Goal: Information Seeking & Learning: Learn about a topic

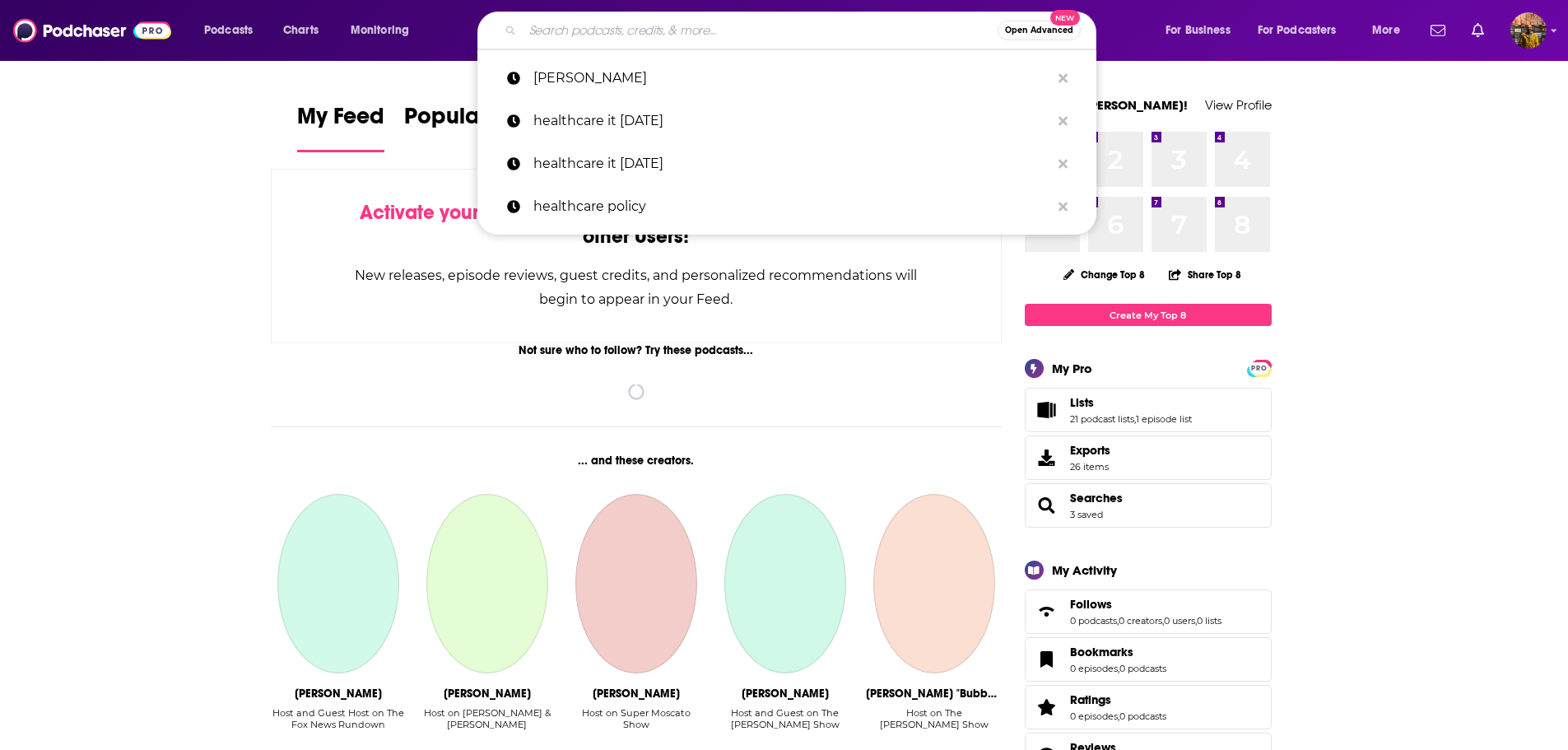
click at [703, 25] on input "Search podcasts, credits, & more..." at bounding box center [760, 31] width 475 height 26
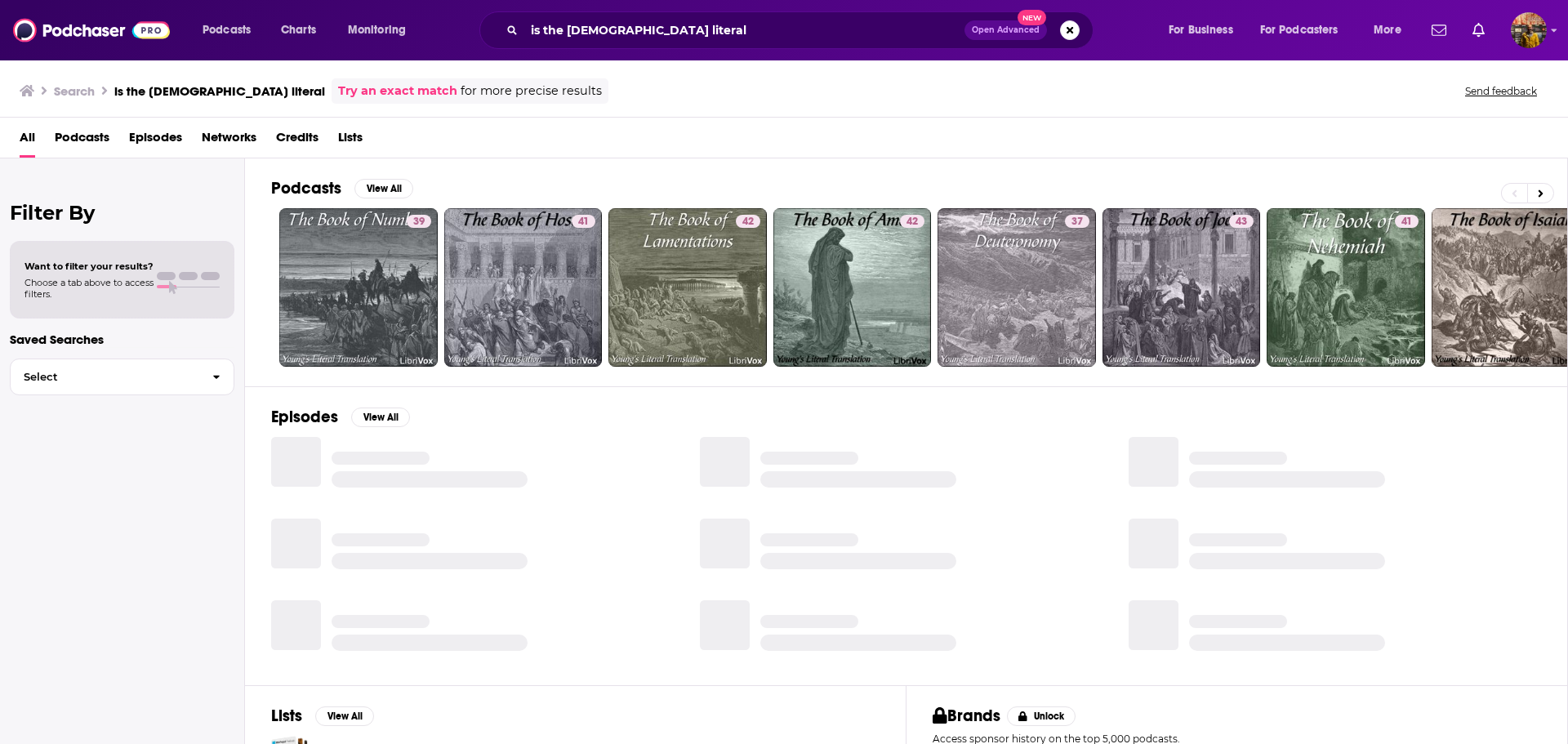
click at [91, 140] on span "Podcasts" at bounding box center [81, 141] width 54 height 33
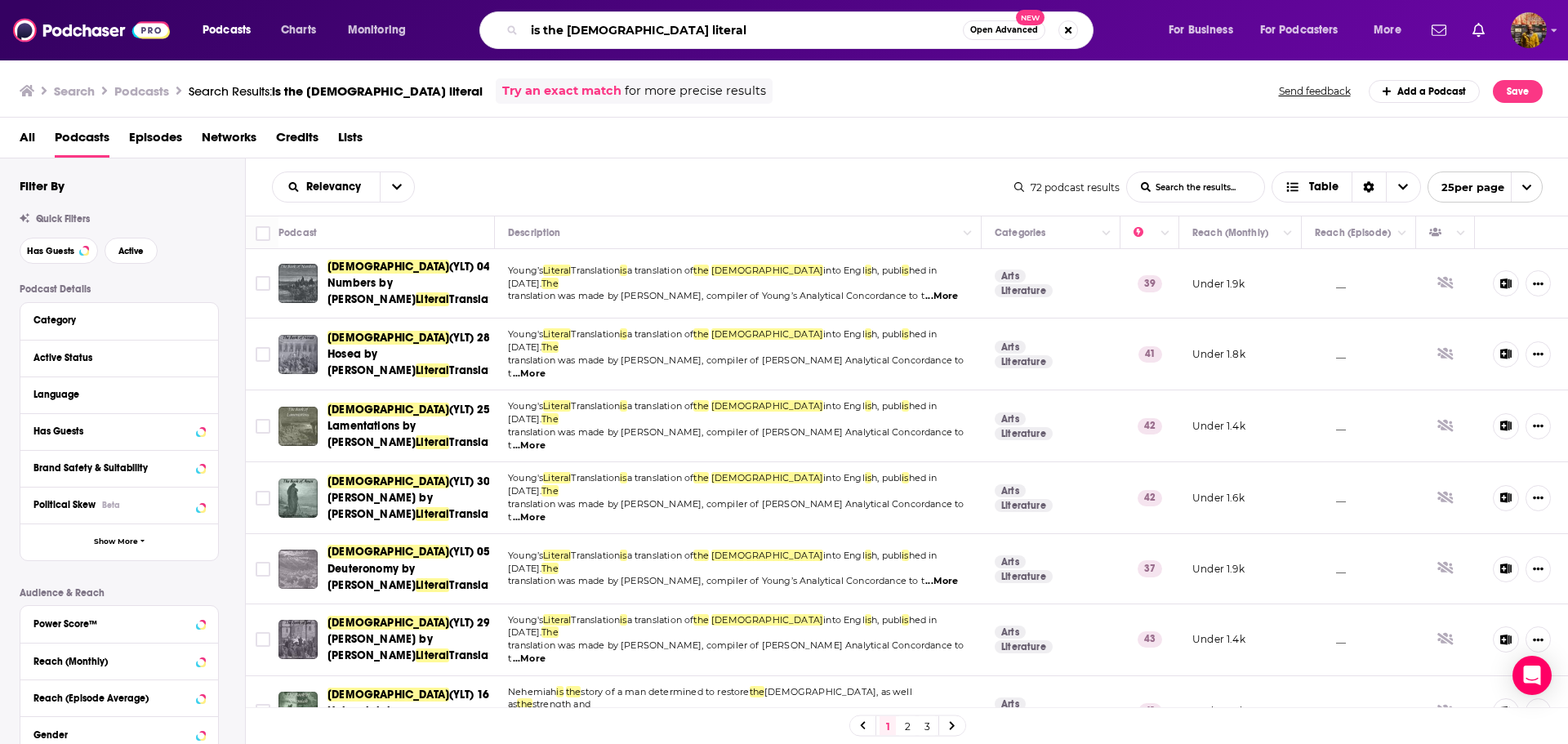
click at [576, 25] on input "is the [DEMOGRAPHIC_DATA] literal" at bounding box center [744, 30] width 438 height 26
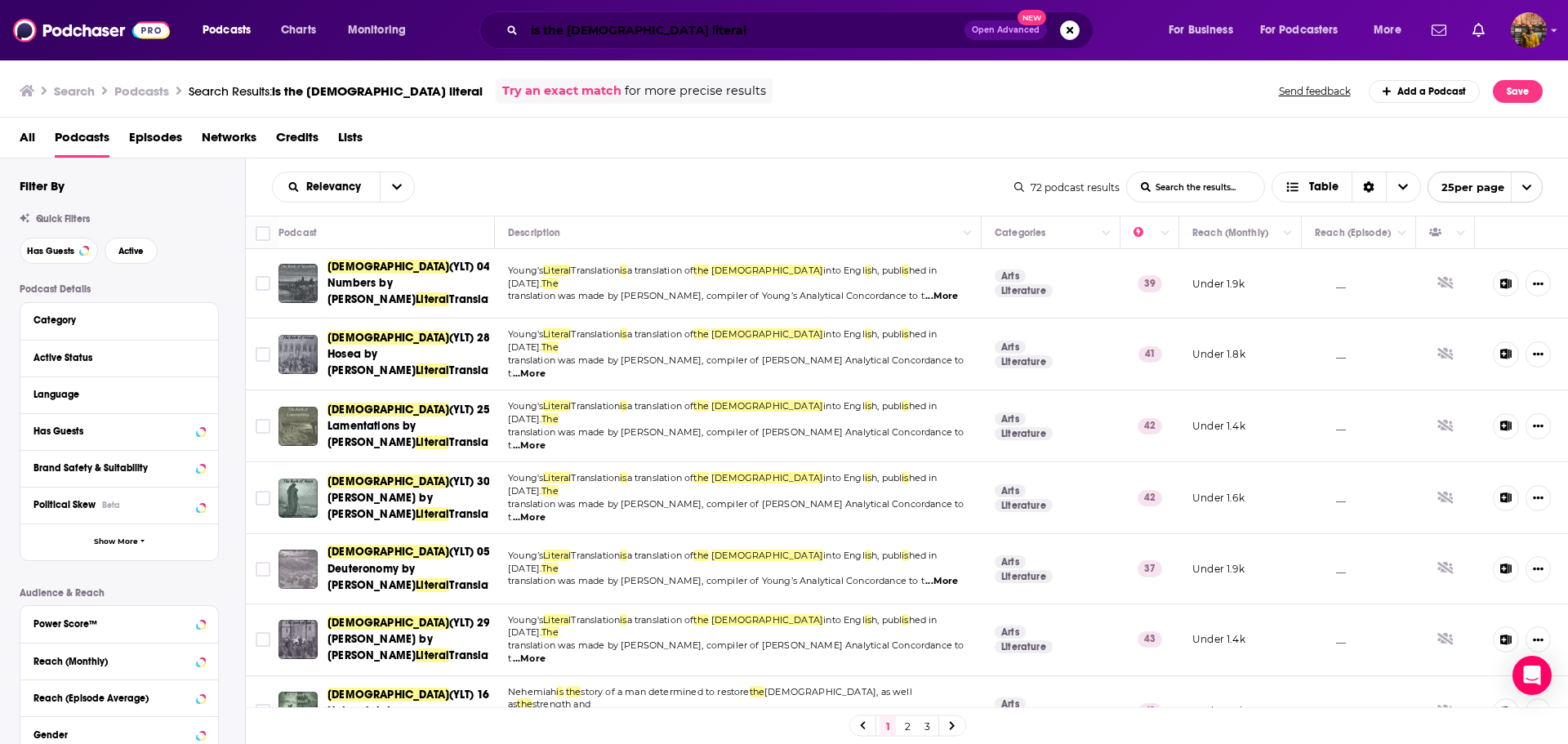
drag, startPoint x: 406, startPoint y: 190, endPoint x: 607, endPoint y: 24, distance: 260.7
click at [607, 24] on input "is the [DEMOGRAPHIC_DATA] literal" at bounding box center [744, 30] width 440 height 26
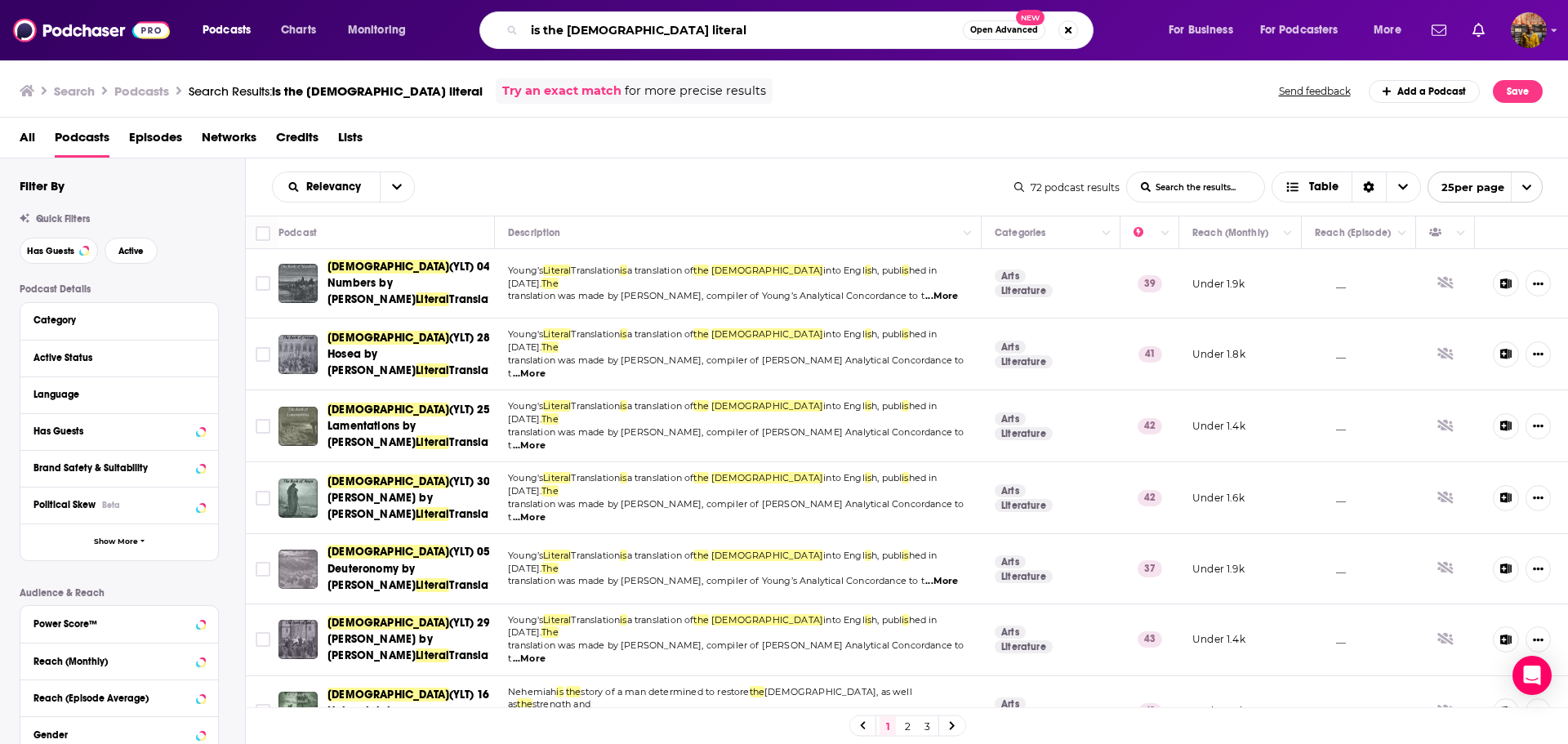
click at [607, 24] on input "is the [DEMOGRAPHIC_DATA] literal" at bounding box center [744, 30] width 438 height 26
type input "[DEMOGRAPHIC_DATA] understanding"
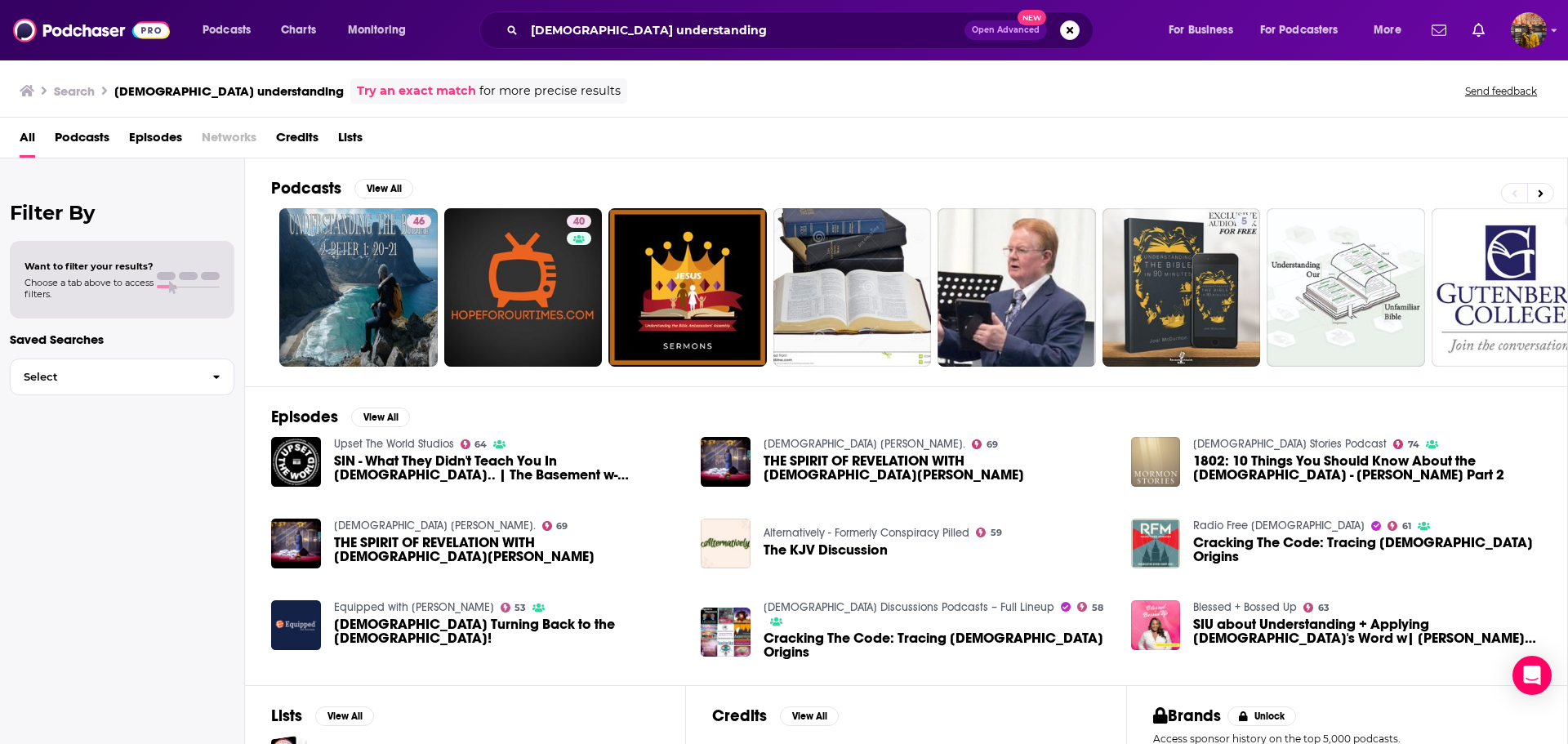
click at [95, 140] on span "Podcasts" at bounding box center [81, 141] width 54 height 33
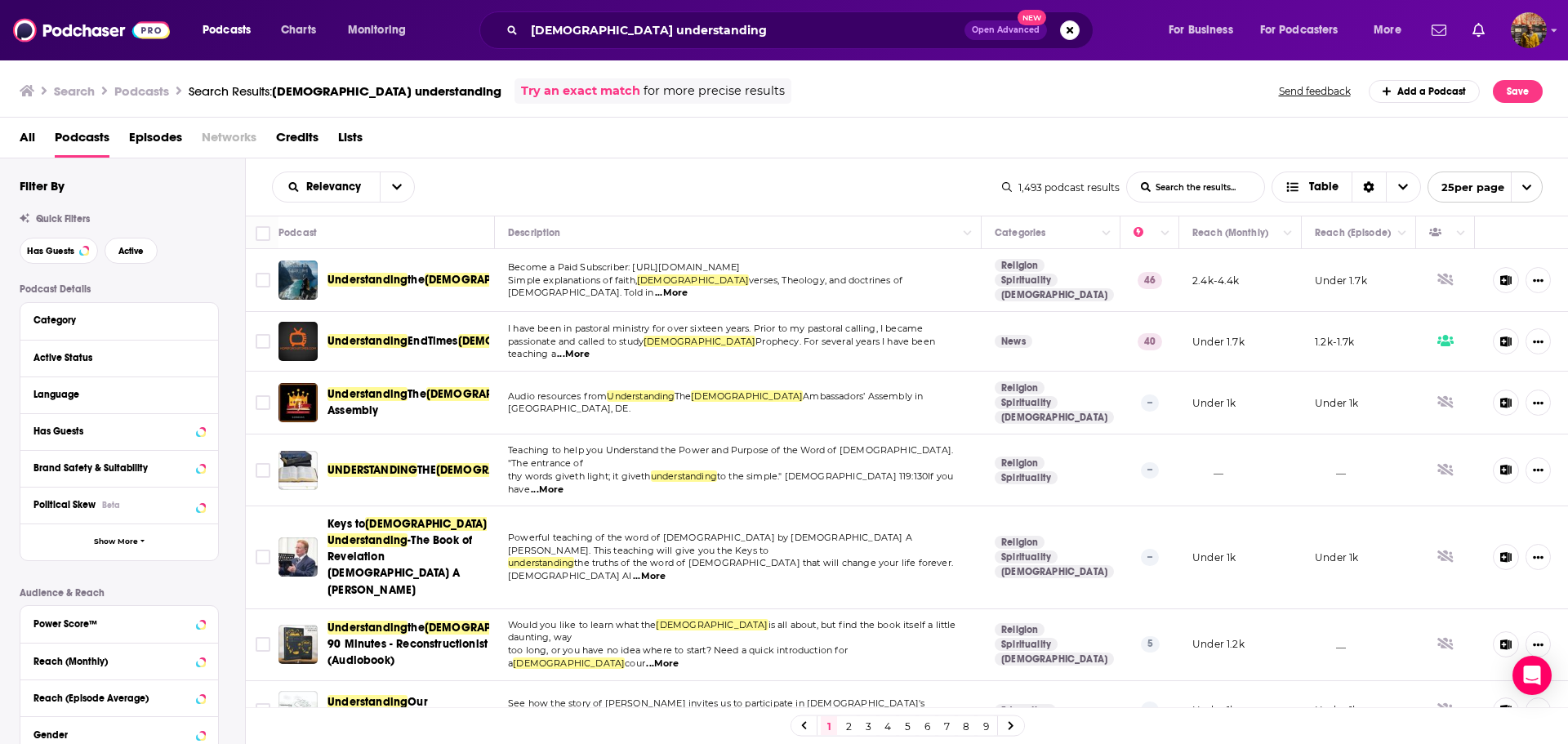
click at [687, 286] on span "...More" at bounding box center [671, 293] width 32 height 13
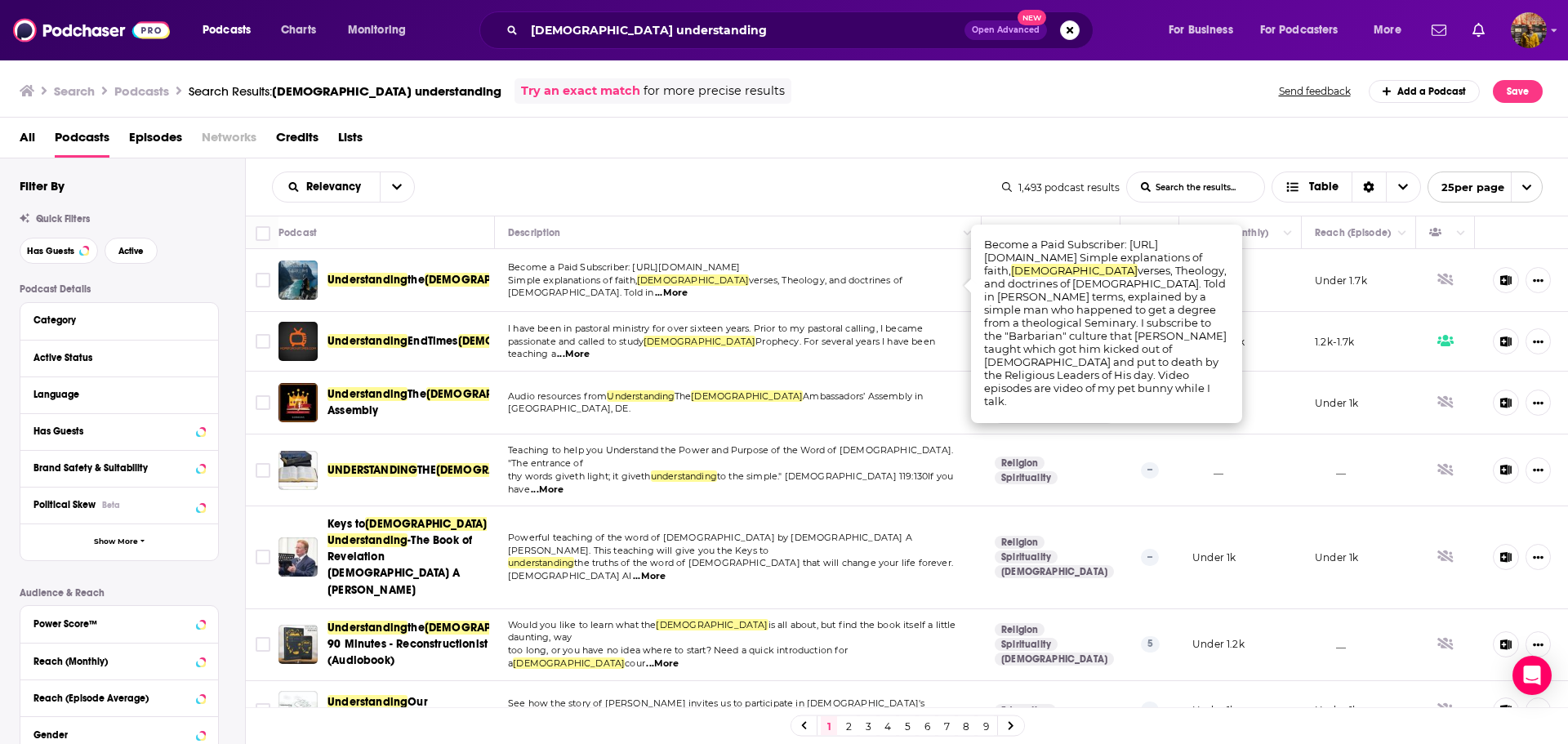
click at [801, 532] on span "Powerful teaching of the word of [DEMOGRAPHIC_DATA] by [DEMOGRAPHIC_DATA] A [PE…" at bounding box center [709, 544] width 404 height 25
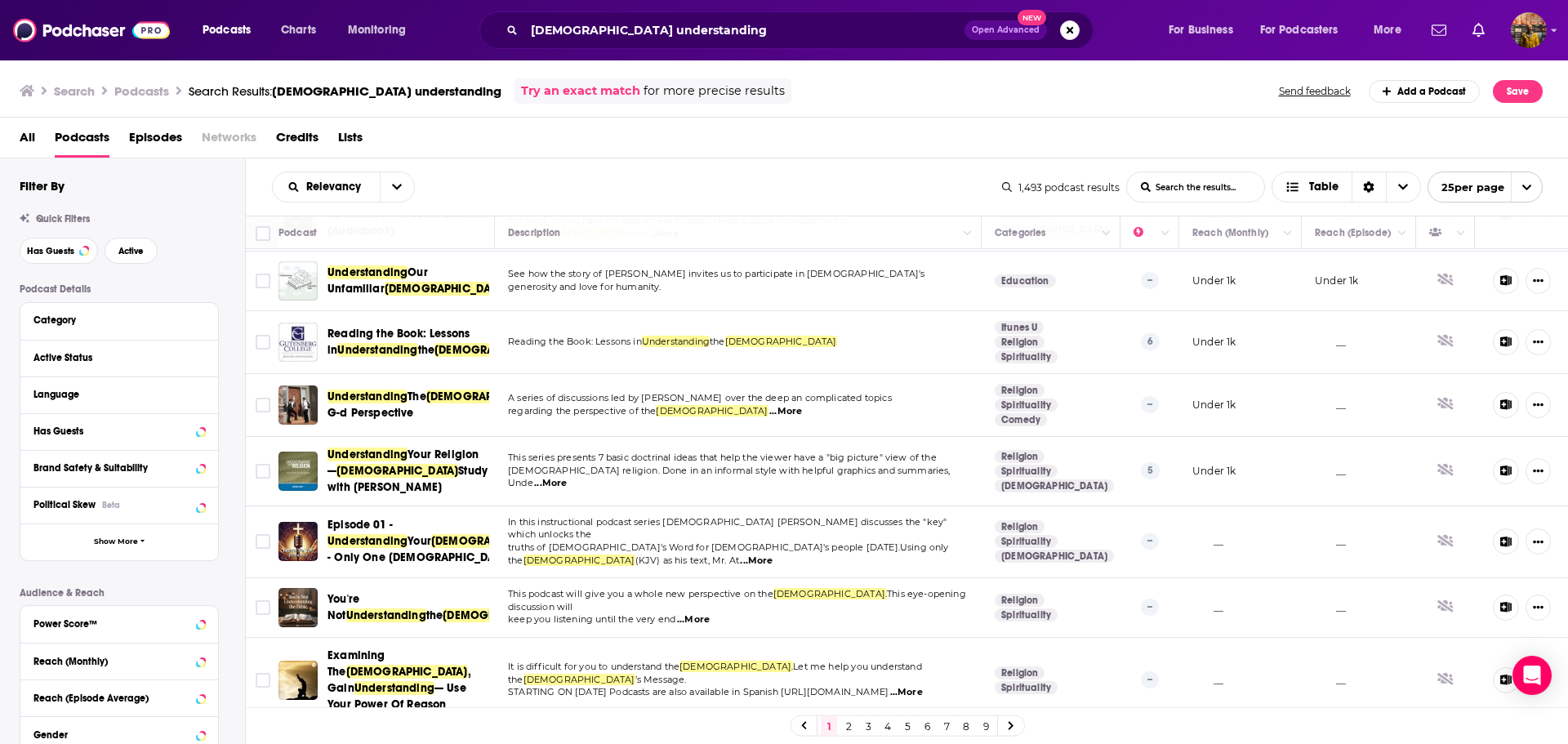
scroll to position [431, 0]
click at [706, 612] on span "...More" at bounding box center [693, 619] width 32 height 13
click at [594, 577] on td "This podcast will give you a whole new perspective on the [DEMOGRAPHIC_DATA]. T…" at bounding box center [738, 607] width 487 height 60
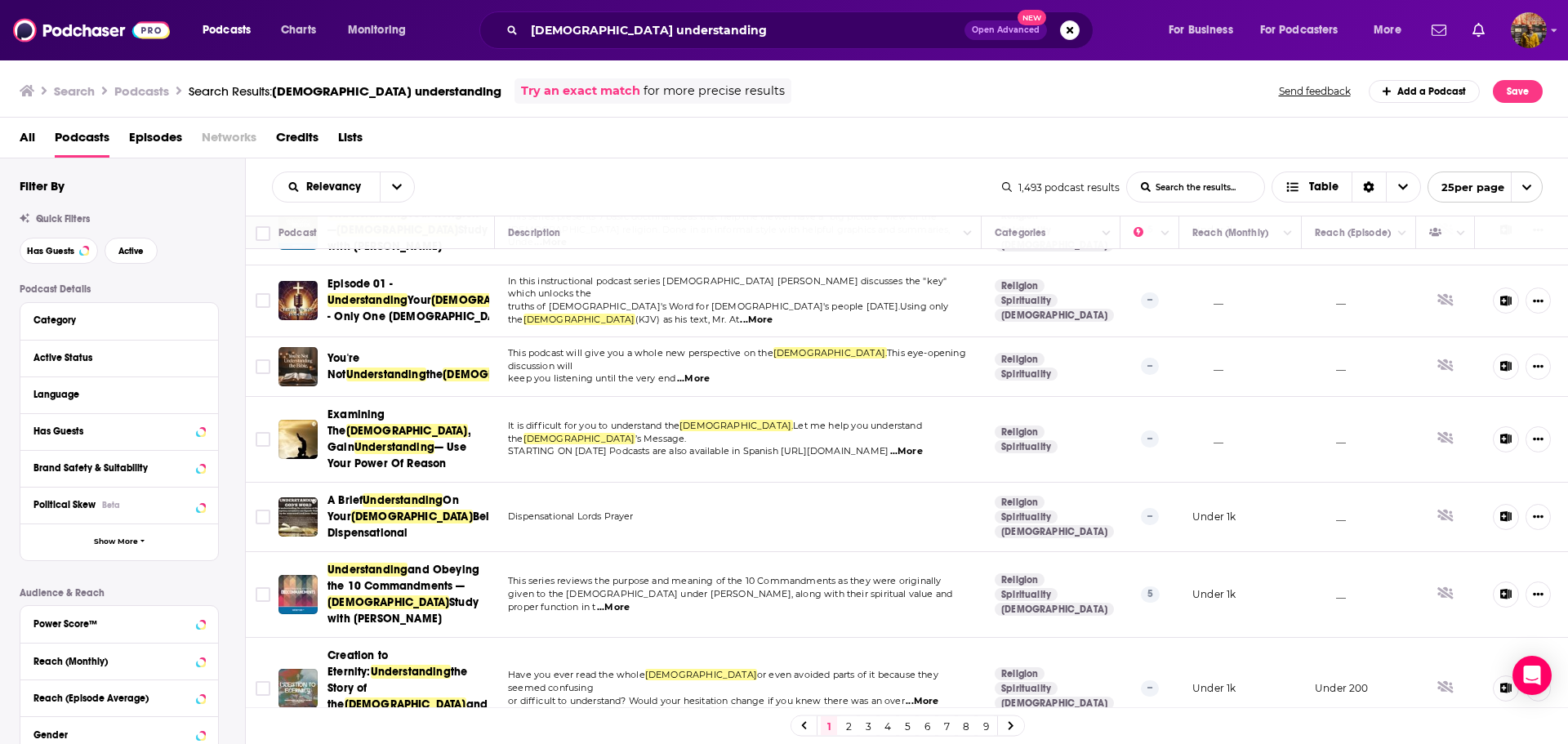
scroll to position [668, 0]
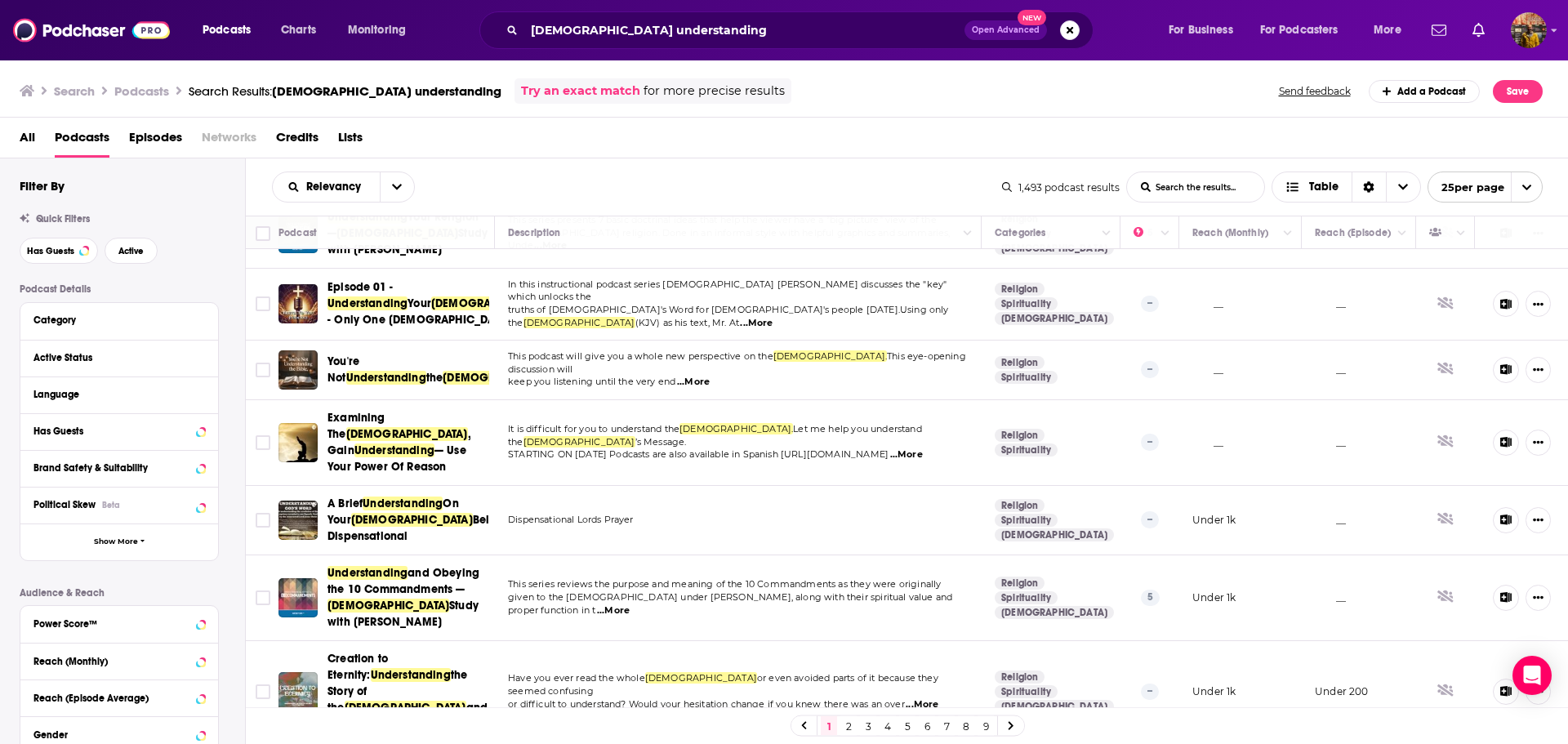
click at [928, 699] on span "...More" at bounding box center [921, 705] width 32 height 13
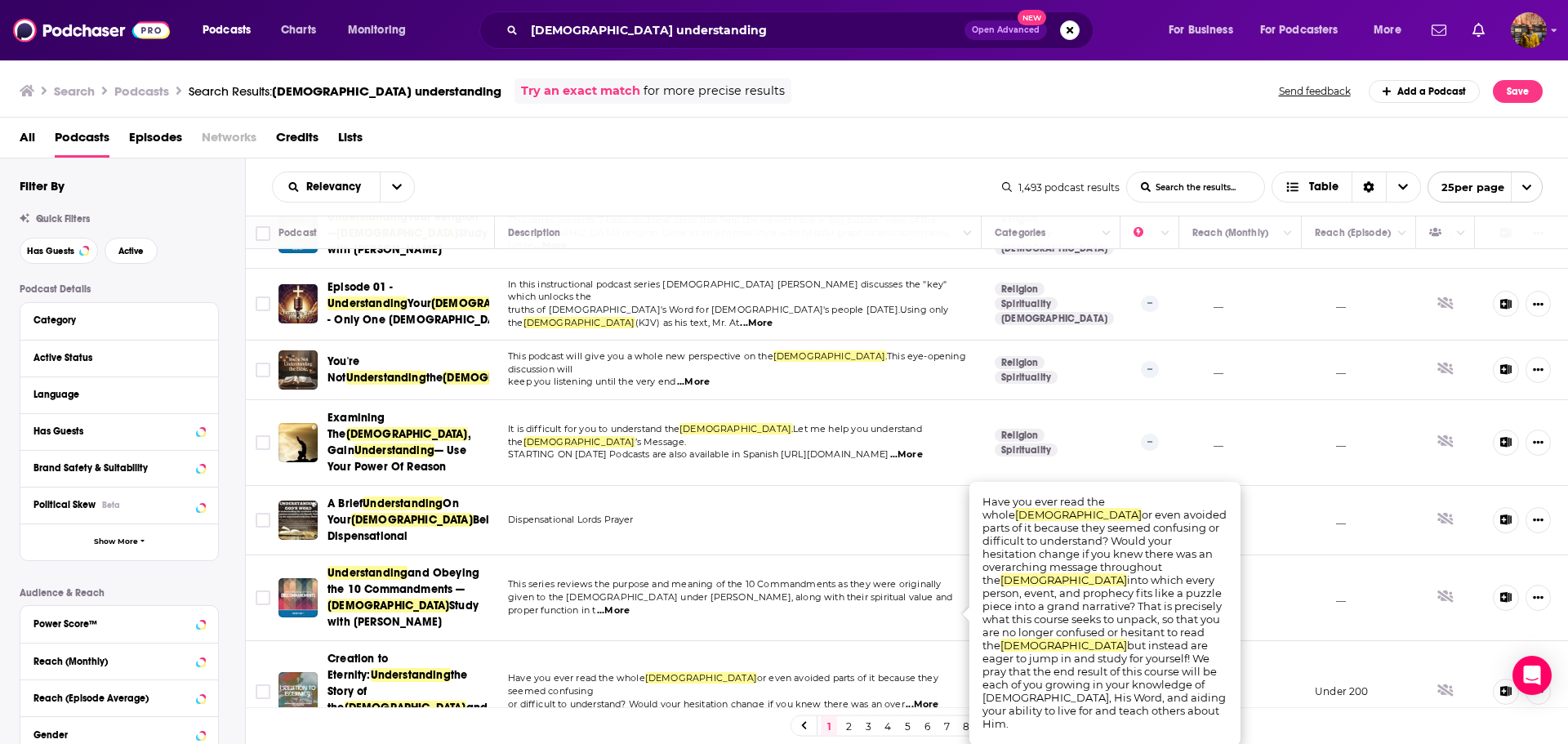
click at [901, 699] on span "or difficult to understand? Would your hesitation change if you knew there was …" at bounding box center [706, 704] width 397 height 11
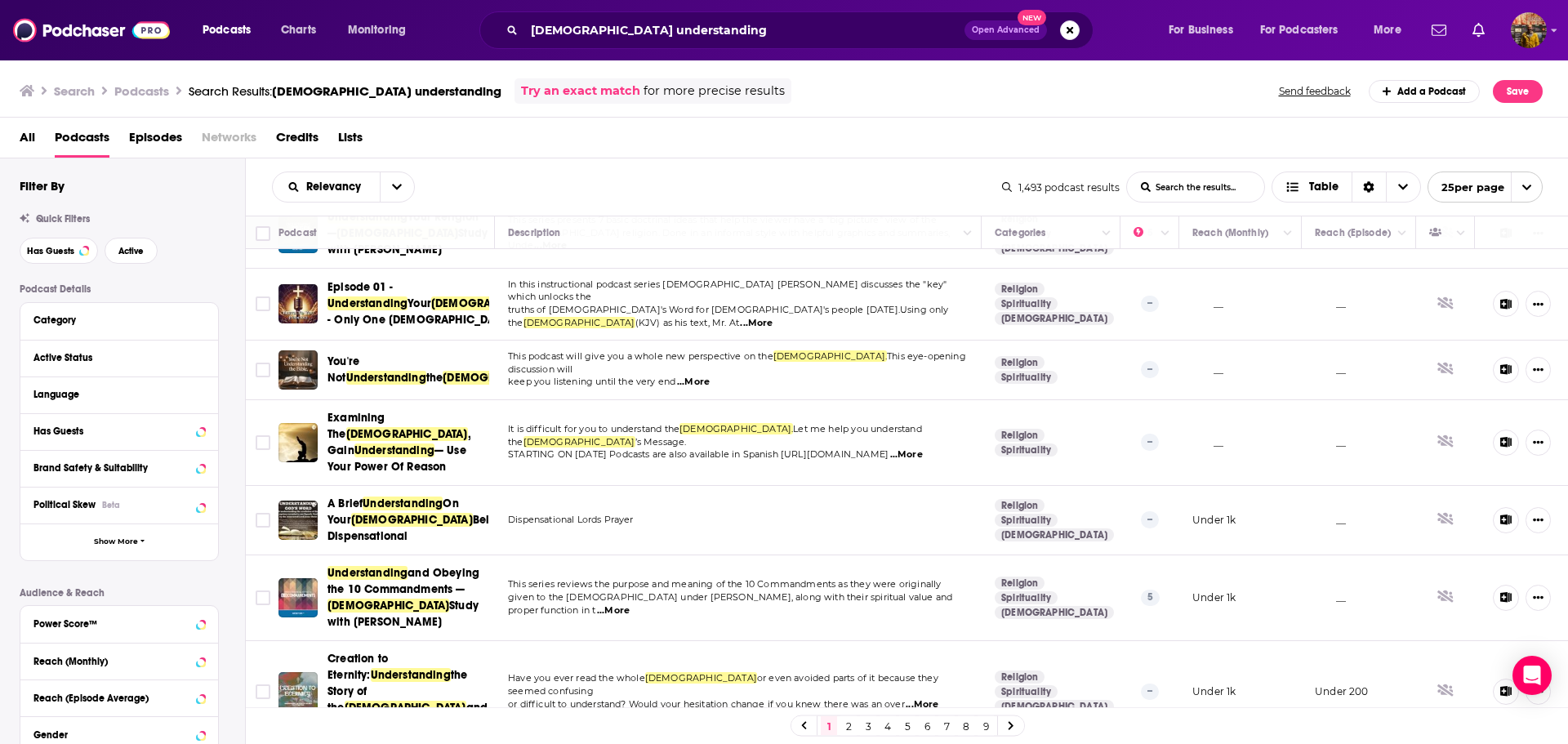
scroll to position [0, 0]
